Goal: Information Seeking & Learning: Learn about a topic

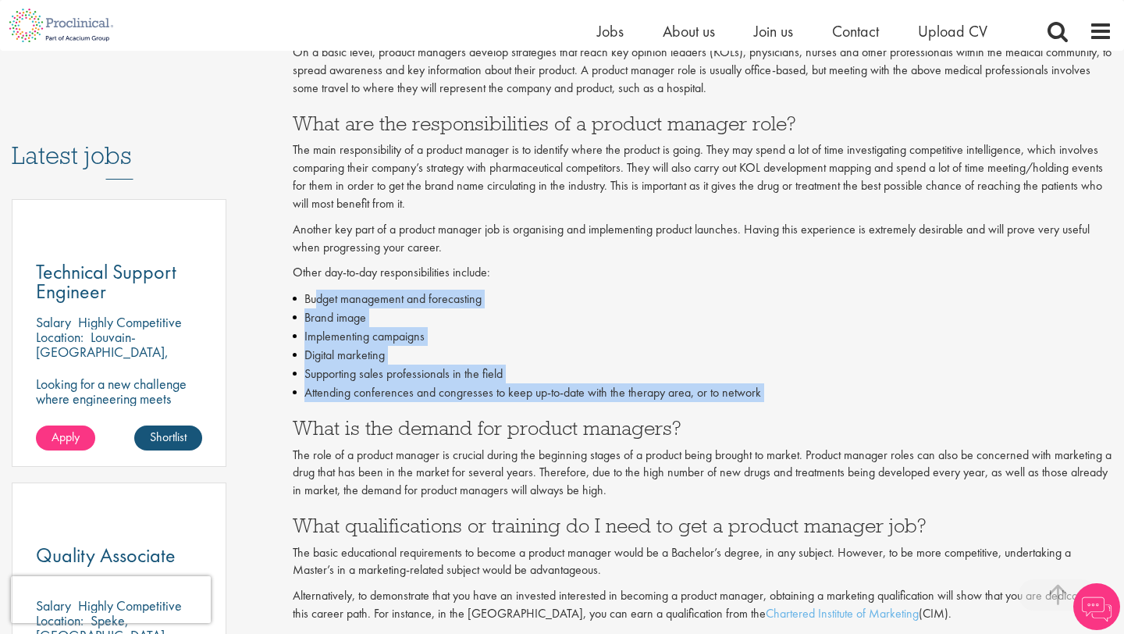
drag, startPoint x: 716, startPoint y: 404, endPoint x: 319, endPoint y: 298, distance: 411.2
click at [319, 298] on li "Budget management and forecasting" at bounding box center [703, 299] width 820 height 19
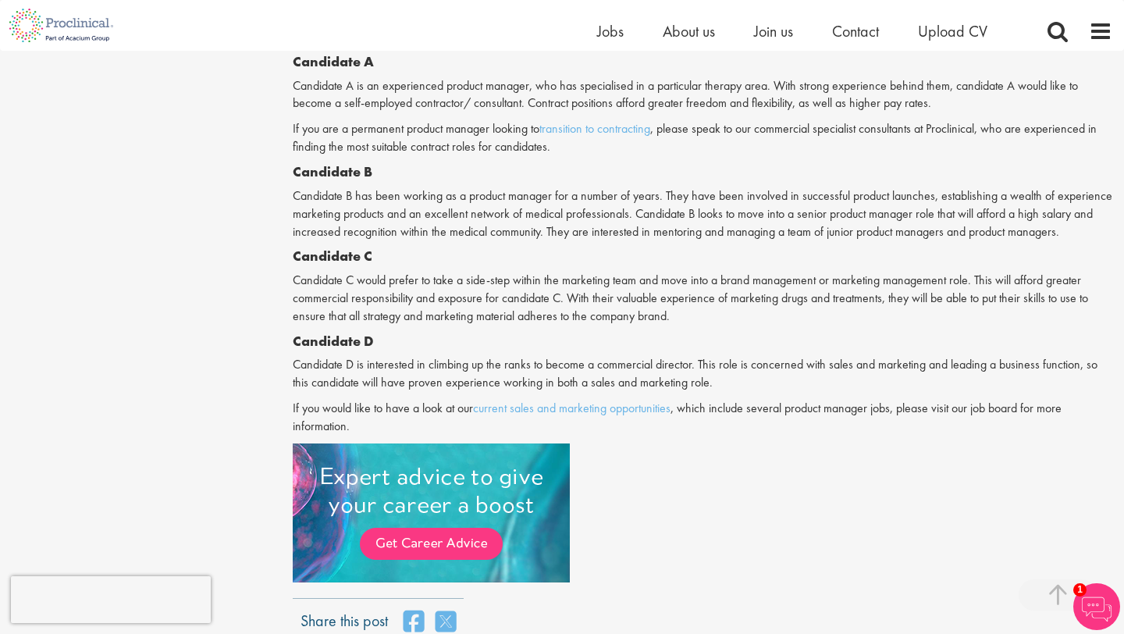
scroll to position [1643, 0]
click at [600, 143] on p "If you are a permanent product manager looking to transition to contracting , p…" at bounding box center [703, 137] width 820 height 36
drag, startPoint x: 600, startPoint y: 143, endPoint x: 668, endPoint y: 148, distance: 67.4
click at [668, 148] on p "If you are a permanent product manager looking to transition to contracting , p…" at bounding box center [703, 137] width 820 height 36
click at [668, 149] on p "If you are a permanent product manager looking to transition to contracting , p…" at bounding box center [703, 137] width 820 height 36
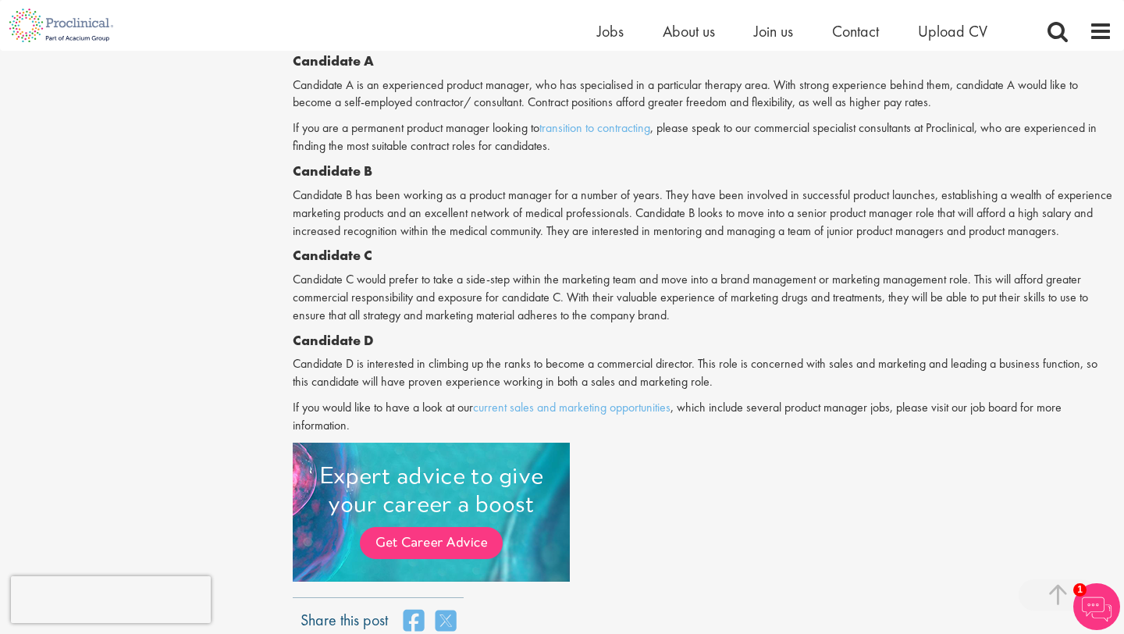
click at [707, 223] on p "Candidate B has been working as a product manager for a number of years. They h…" at bounding box center [703, 214] width 820 height 54
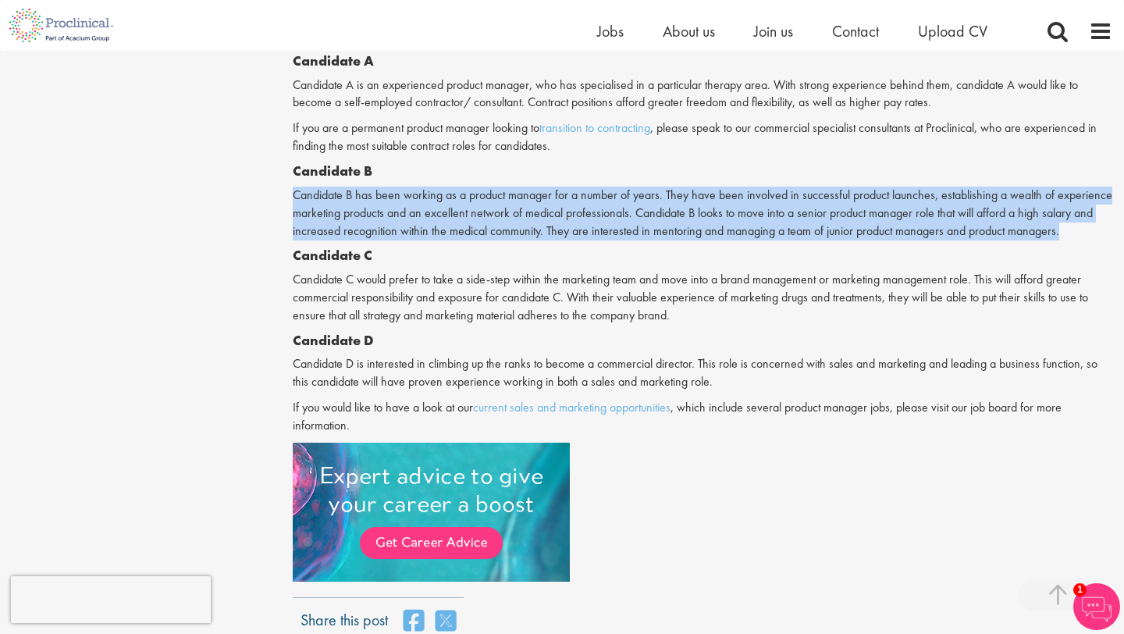
click at [707, 223] on p "Candidate B has been working as a product manager for a number of years. They h…" at bounding box center [703, 214] width 820 height 54
click at [709, 239] on p "Candidate B has been working as a product manager for a number of years. They h…" at bounding box center [703, 214] width 820 height 54
